Goal: Task Accomplishment & Management: Use online tool/utility

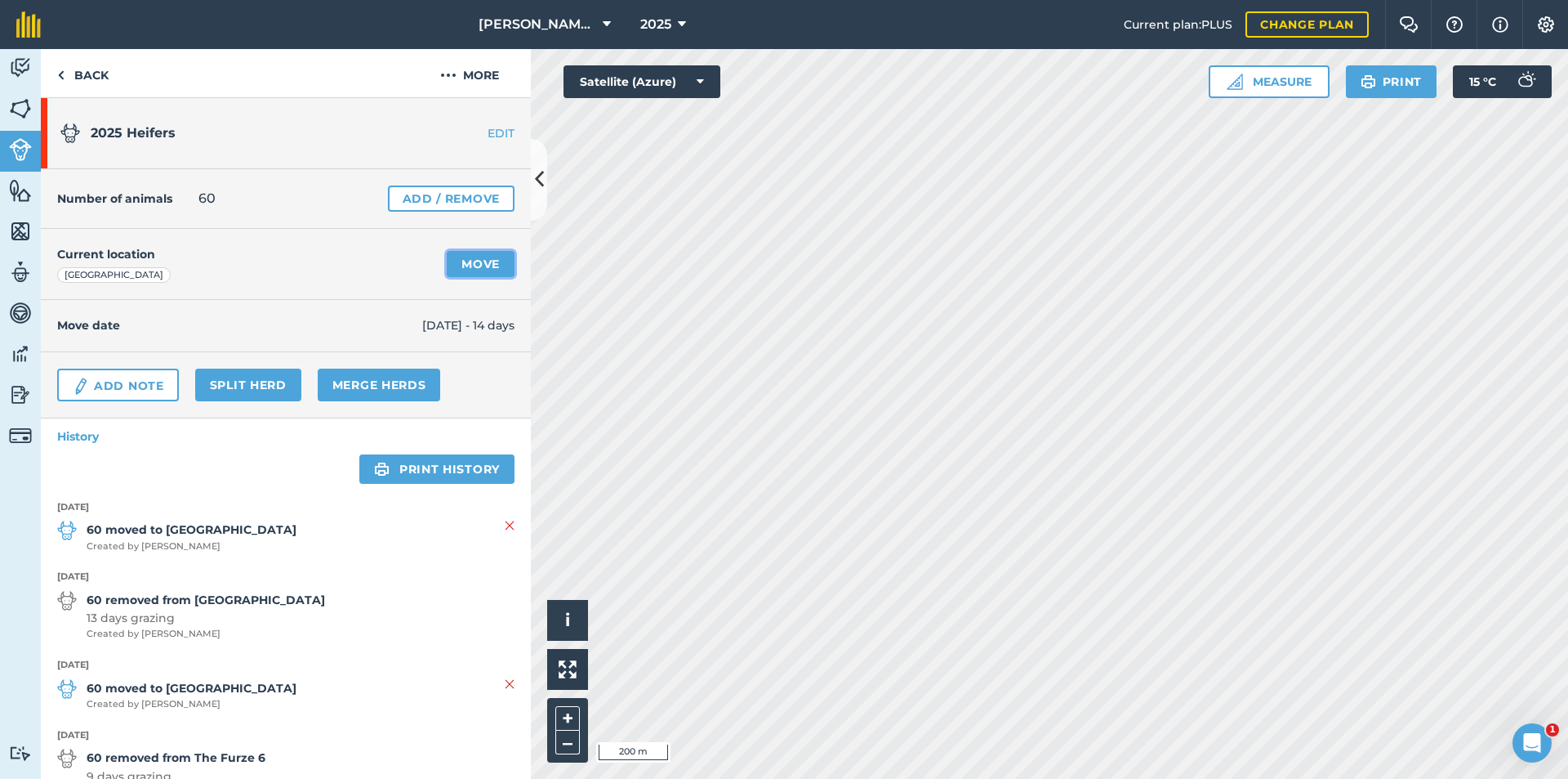
click at [488, 271] on link "Move" at bounding box center [480, 263] width 68 height 26
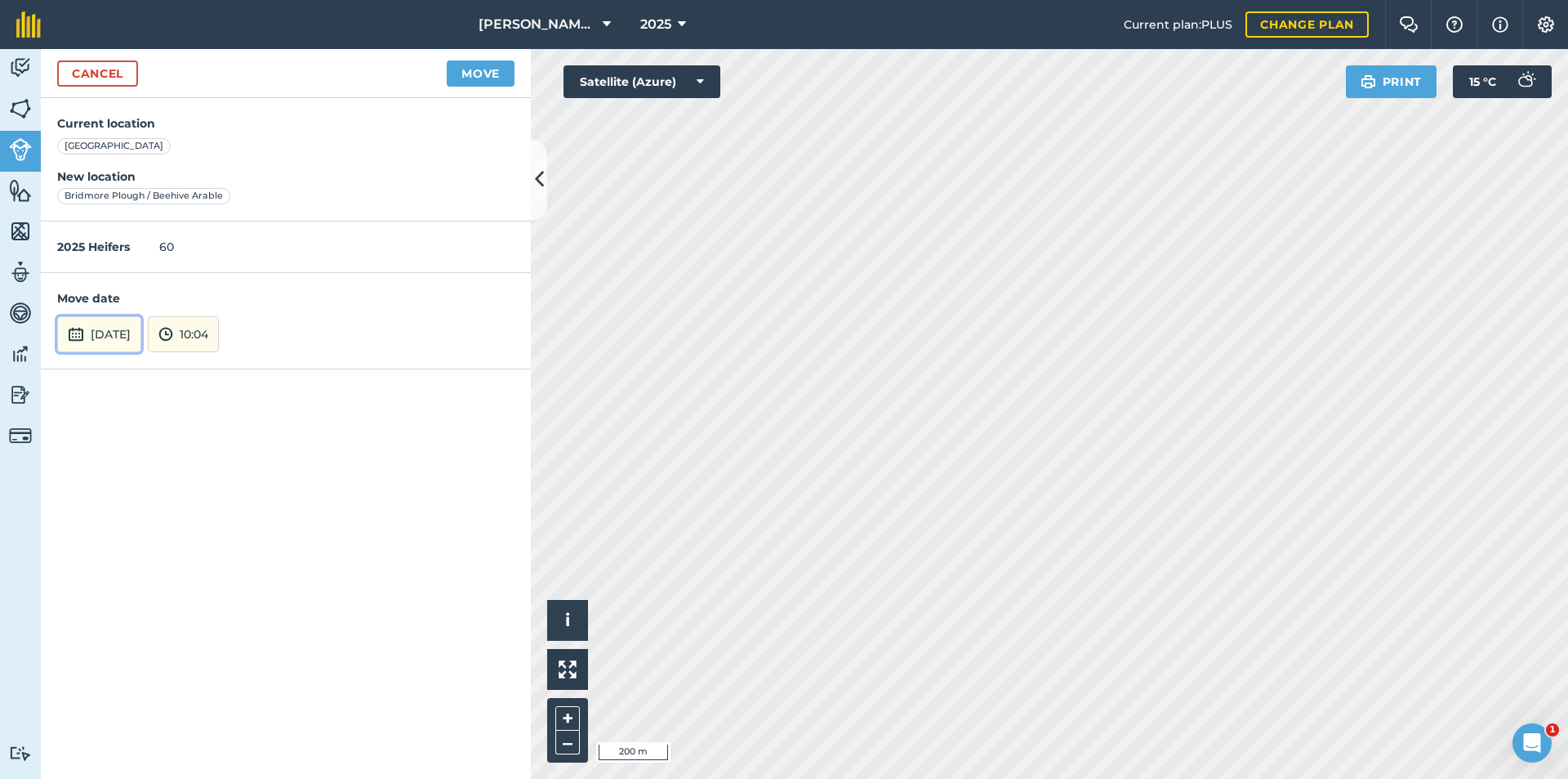
click at [140, 338] on button "[DATE]" at bounding box center [99, 333] width 84 height 36
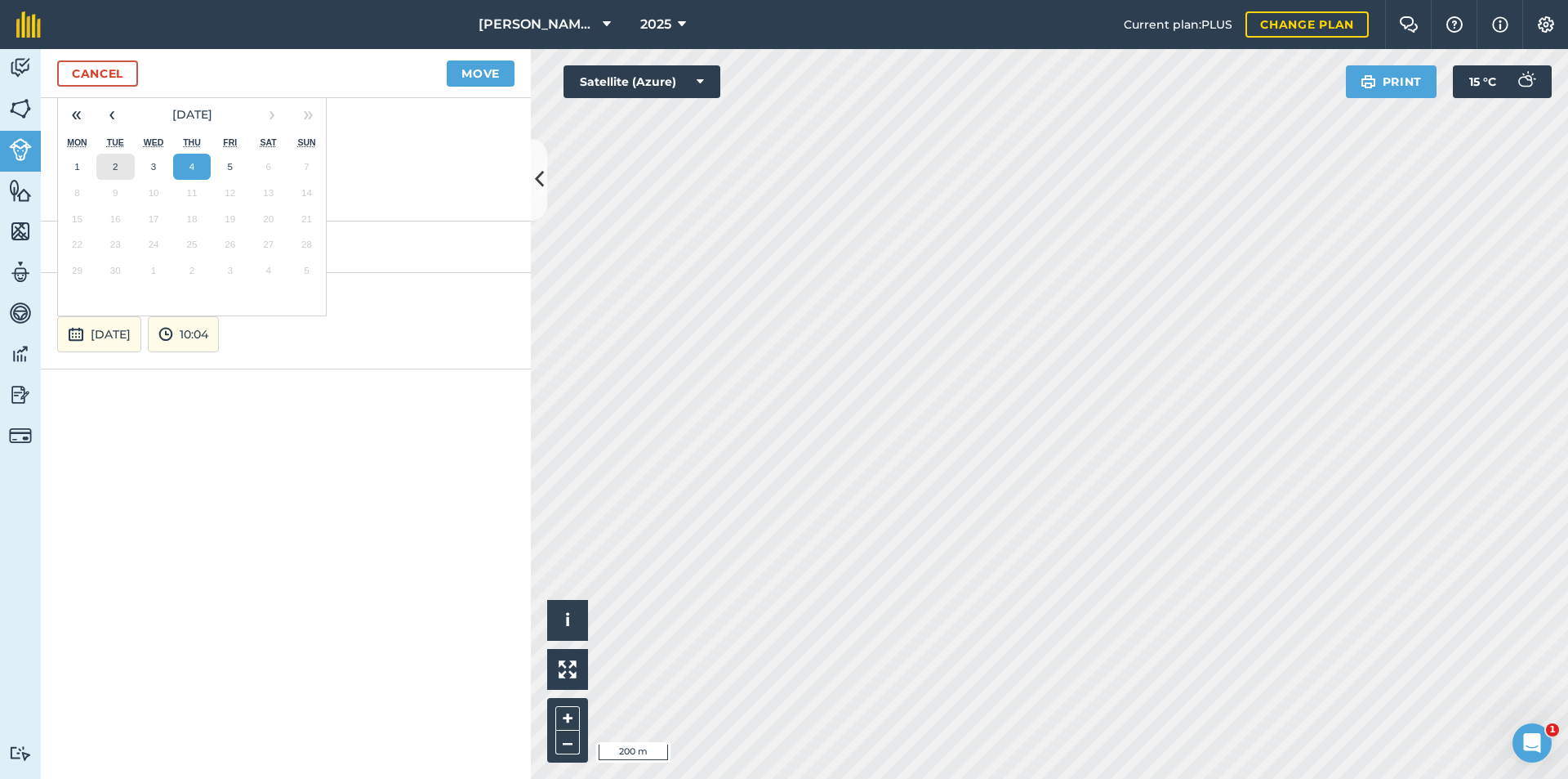
click at [112, 172] on button "2" at bounding box center [115, 166] width 38 height 26
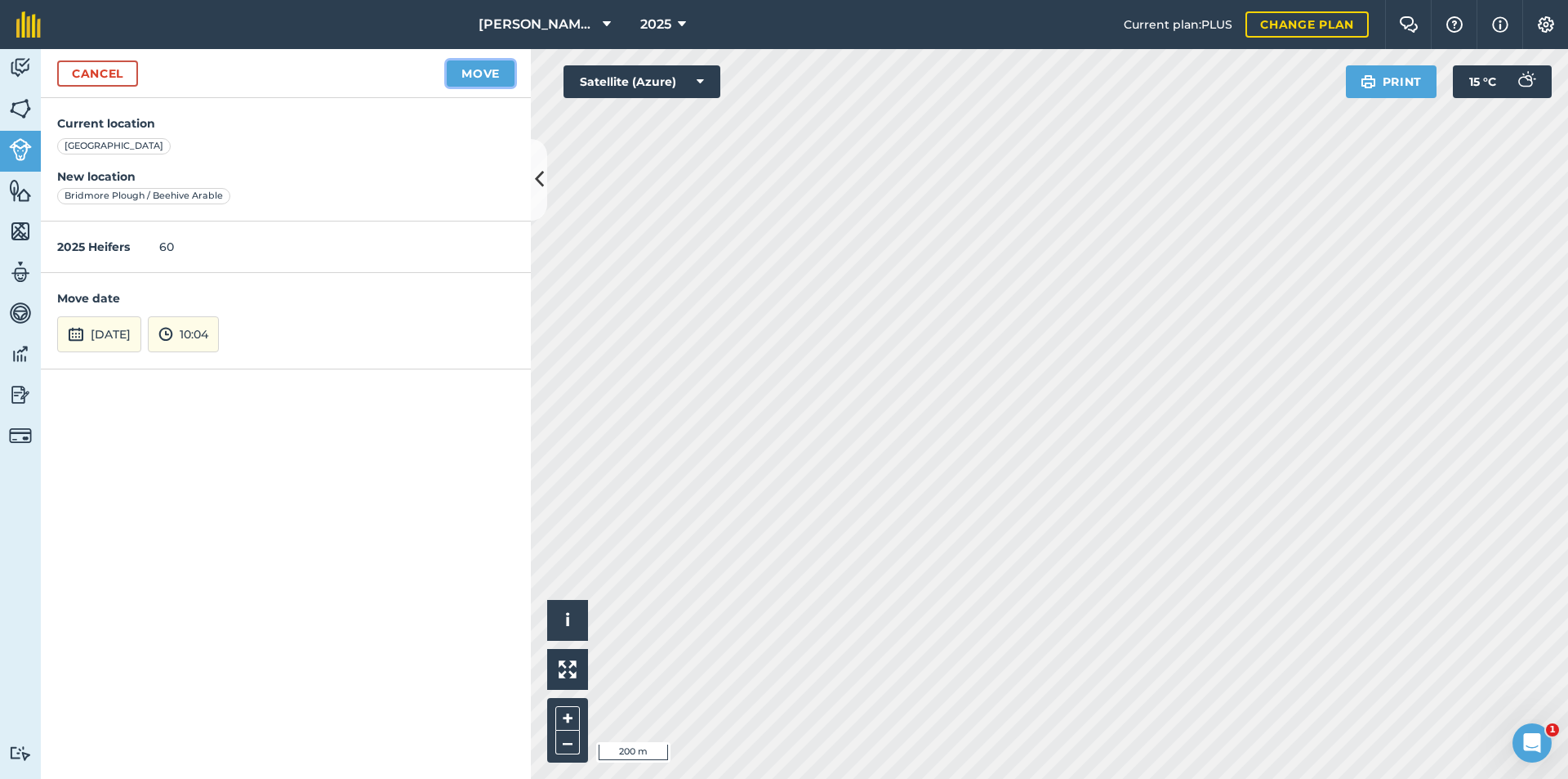
click at [490, 77] on button "Move" at bounding box center [480, 73] width 68 height 26
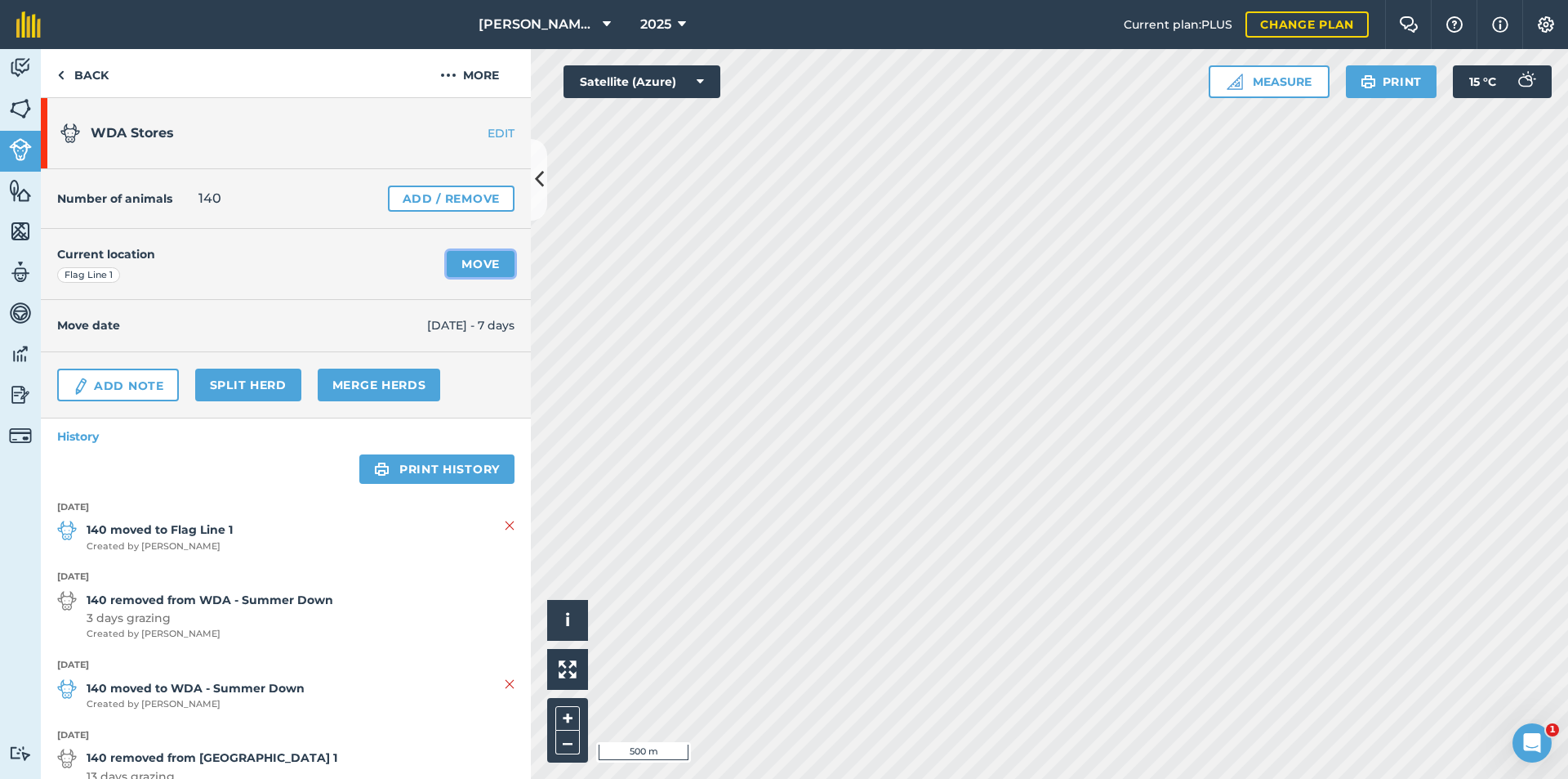
click at [484, 262] on link "Move" at bounding box center [480, 263] width 68 height 26
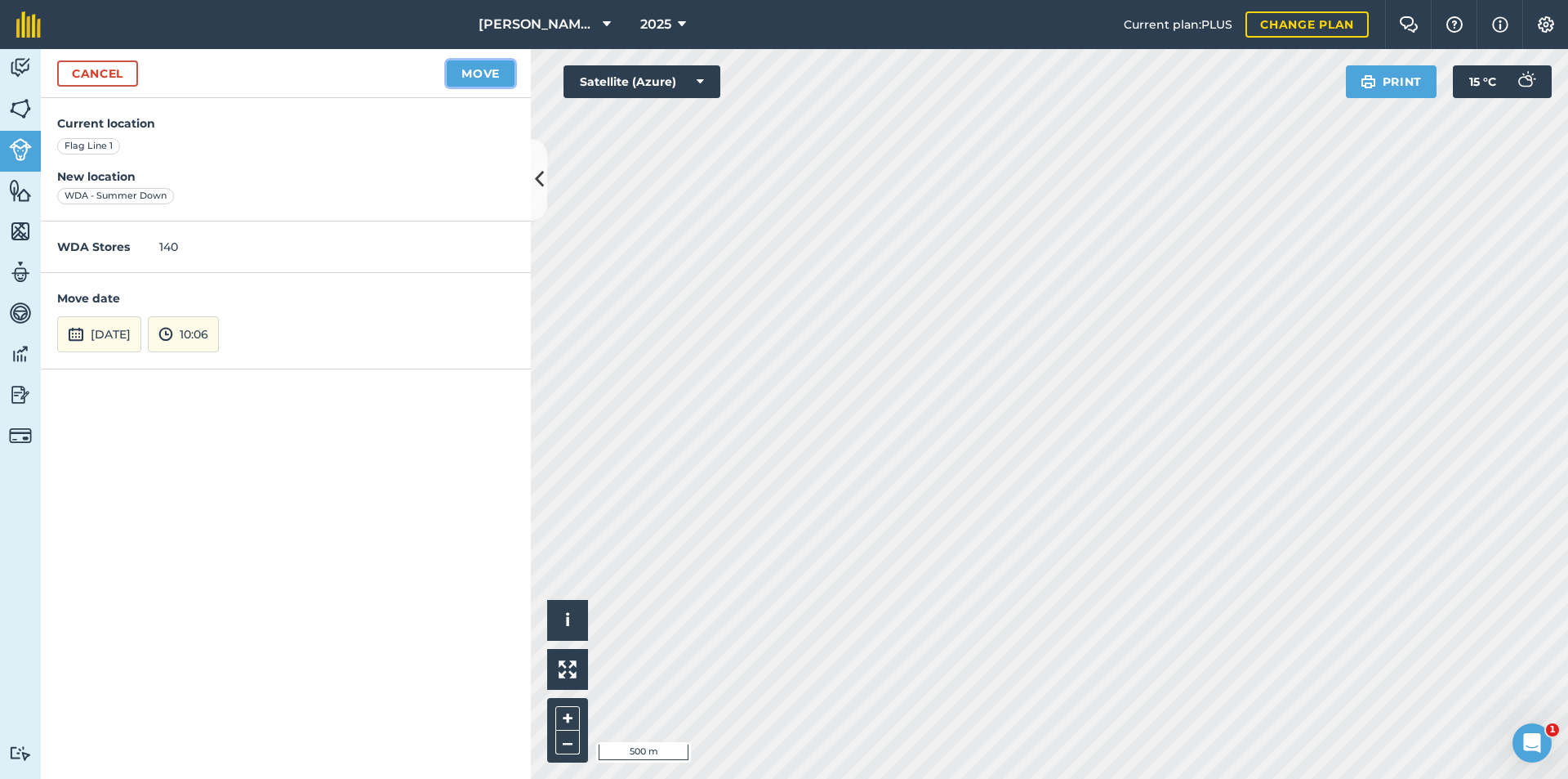
click at [489, 82] on button "Move" at bounding box center [480, 73] width 68 height 26
